Goal: Communication & Community: Connect with others

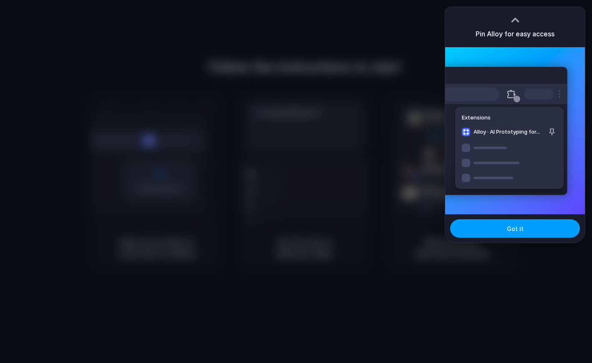
click at [459, 227] on button "Got it" at bounding box center [515, 228] width 130 height 18
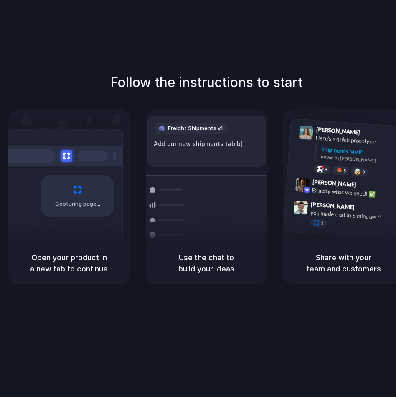
click at [198, 199] on div at bounding box center [198, 199] width 0 height 0
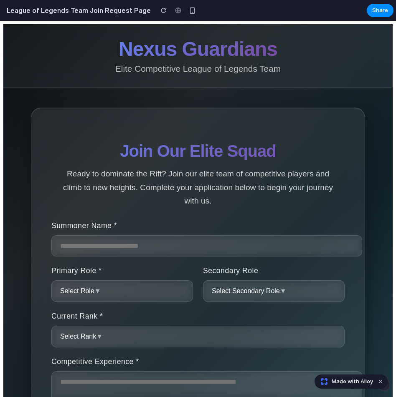
click at [197, 174] on p "Ready to dominate the Rift? Join our elite team of competitive players and clim…" at bounding box center [197, 187] width 271 height 41
click at [148, 175] on p "Ready to dominate the Rift? Join our elite team of competitive players and clim…" at bounding box center [197, 187] width 271 height 41
click at [152, 175] on p "Ready to dominate the Rift? Join our elite team of competitive players and clim…" at bounding box center [197, 187] width 271 height 41
